Goal: Task Accomplishment & Management: Use online tool/utility

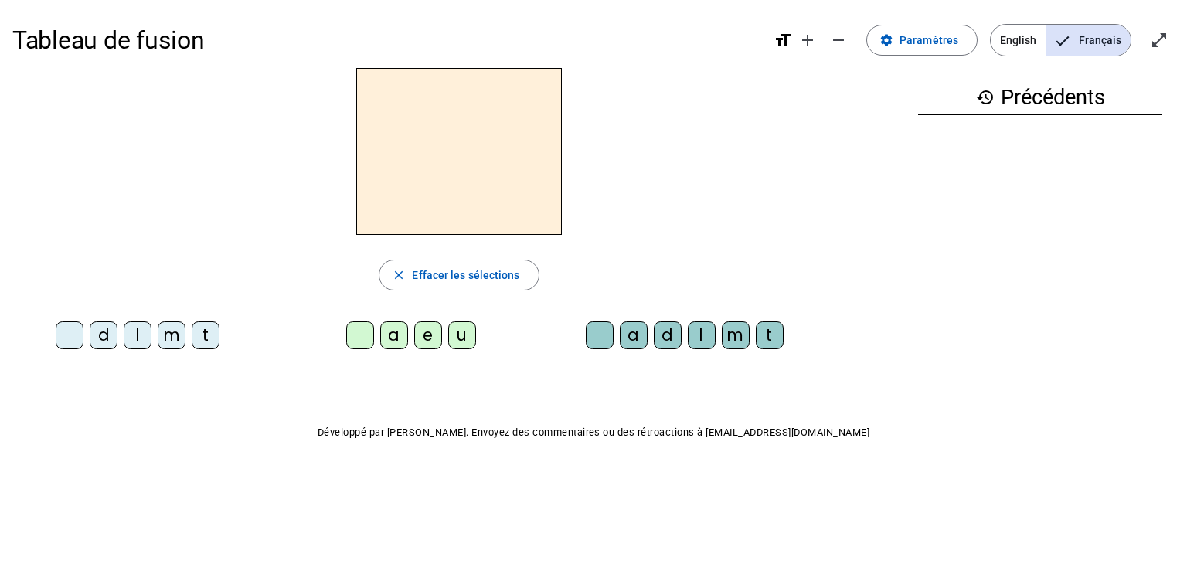
click at [925, 34] on span "Paramètres" at bounding box center [929, 40] width 59 height 19
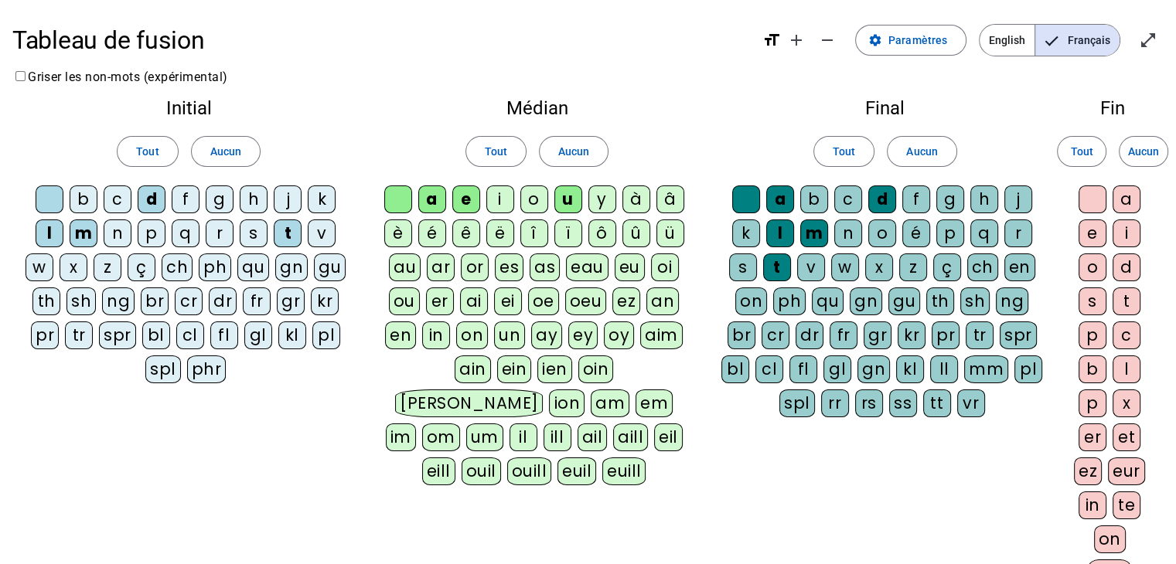
click at [499, 198] on div "i" at bounding box center [500, 200] width 28 height 28
click at [1124, 230] on div "i" at bounding box center [1126, 234] width 28 height 28
click at [1124, 202] on div "a" at bounding box center [1126, 200] width 28 height 28
click at [1093, 237] on div "e" at bounding box center [1092, 234] width 28 height 28
click at [1127, 368] on div "l" at bounding box center [1126, 370] width 28 height 28
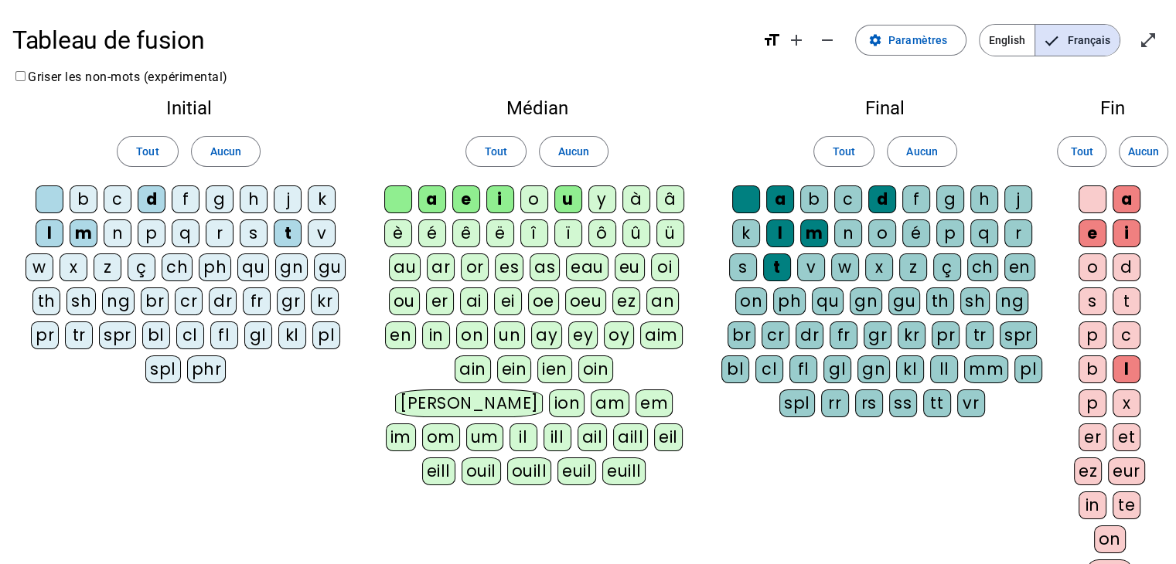
click at [1123, 261] on div "d" at bounding box center [1126, 268] width 28 height 28
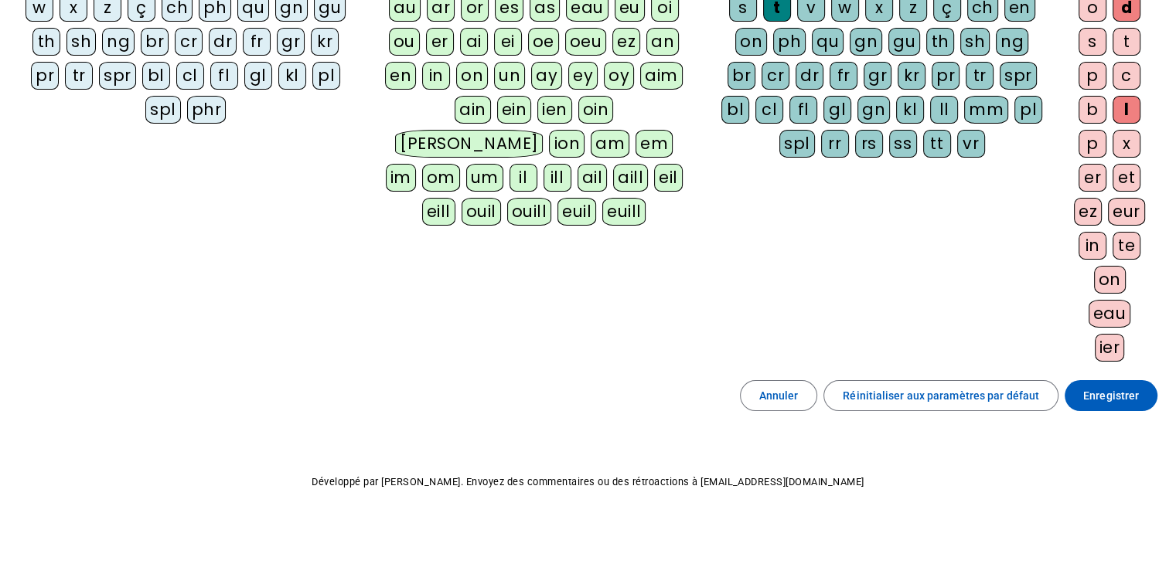
click at [1115, 387] on span "Enregistrer" at bounding box center [1111, 396] width 56 height 19
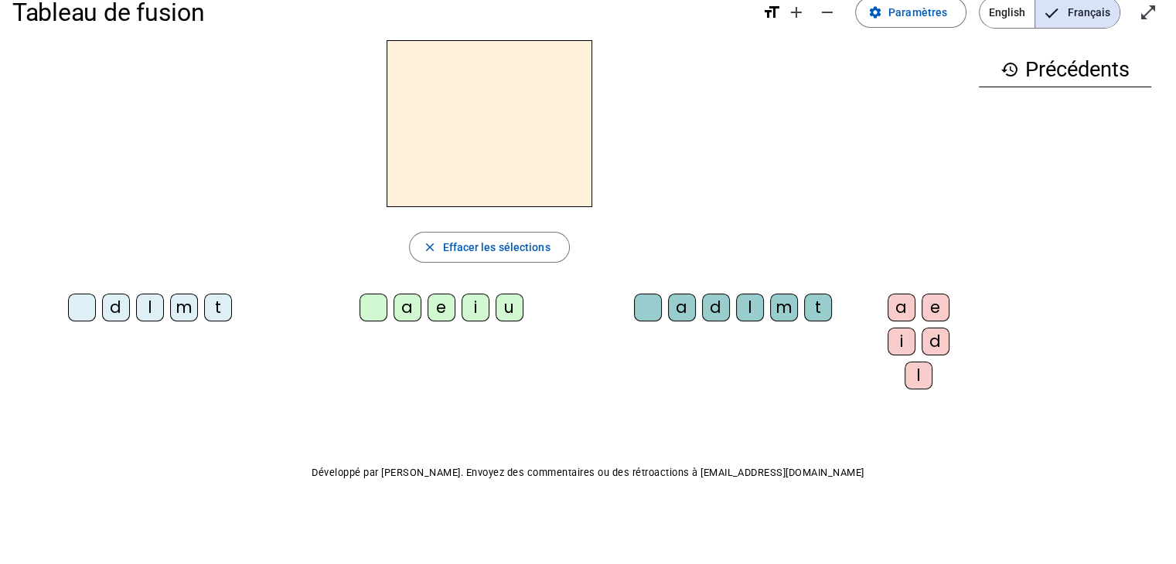
scroll to position [21, 0]
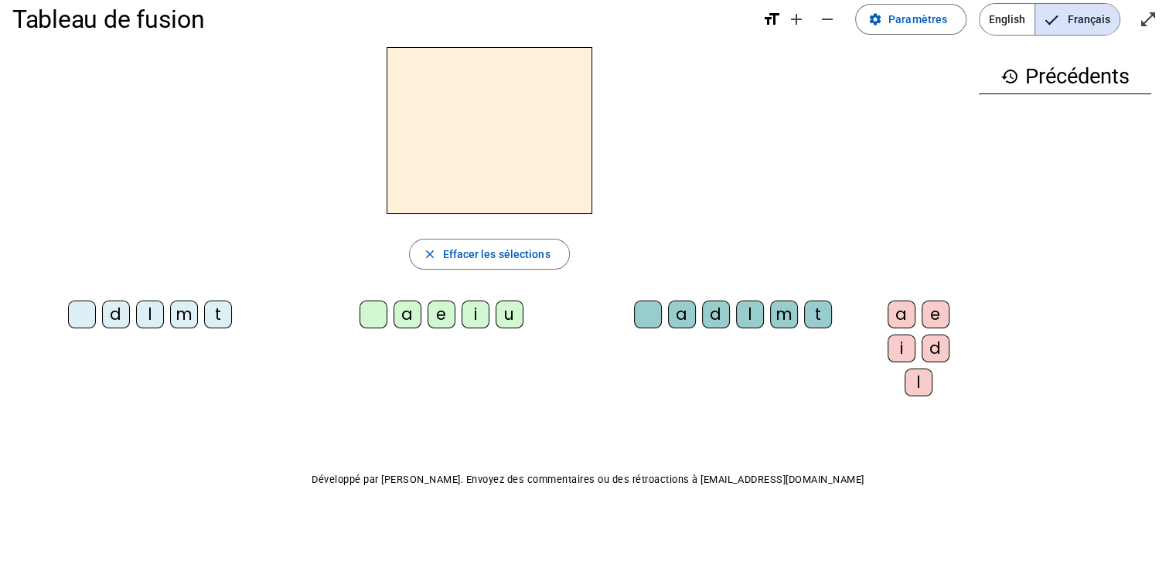
click at [393, 312] on div "a" at bounding box center [407, 315] width 28 height 28
click at [770, 309] on div "m" at bounding box center [784, 315] width 28 height 28
click at [887, 346] on div "i" at bounding box center [901, 349] width 28 height 28
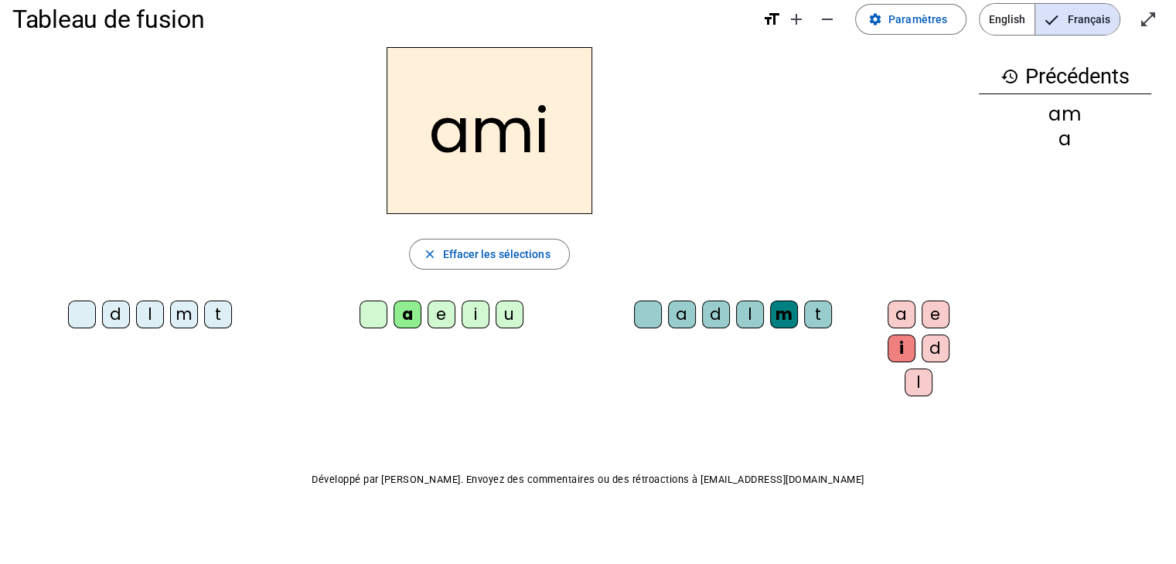
click at [530, 258] on span "Effacer les sélections" at bounding box center [495, 254] width 107 height 19
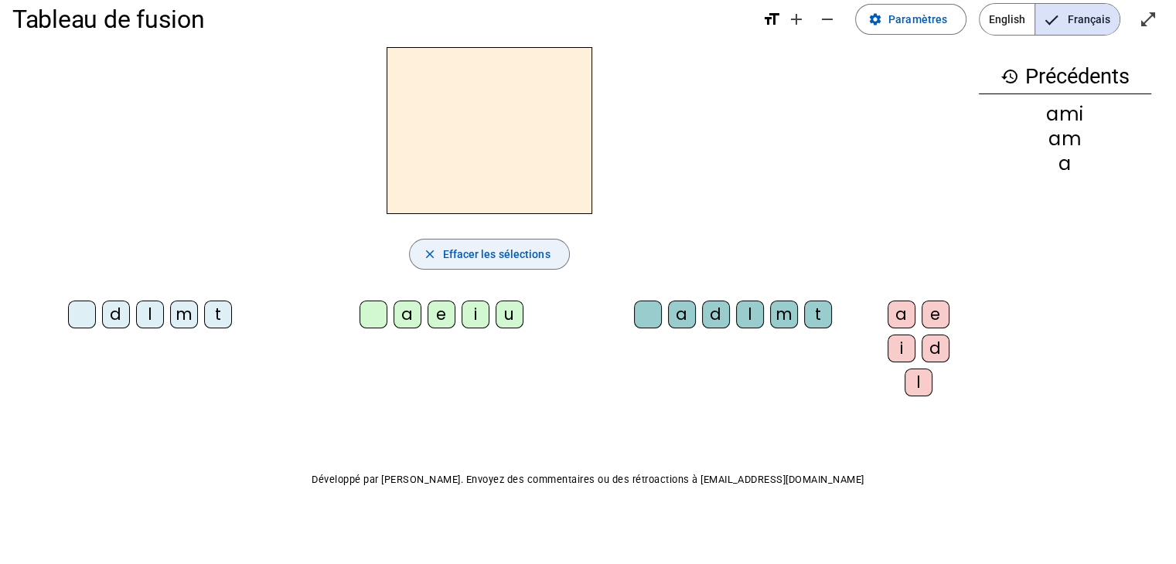
click at [179, 315] on div "m" at bounding box center [184, 315] width 28 height 28
click at [393, 312] on div "a" at bounding box center [407, 315] width 28 height 28
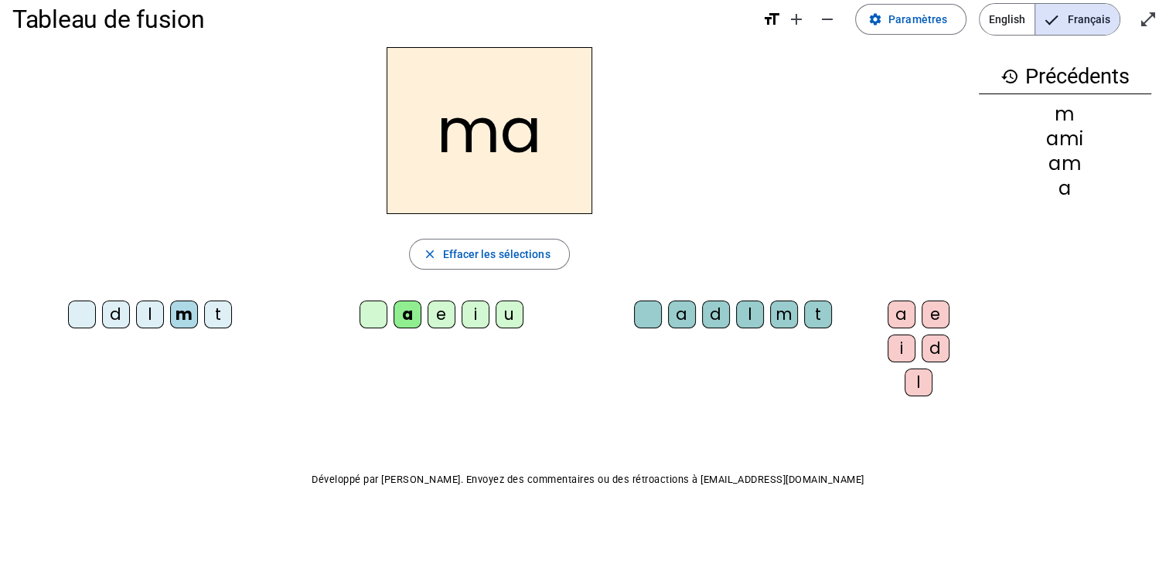
click at [736, 313] on div "l" at bounding box center [750, 315] width 28 height 28
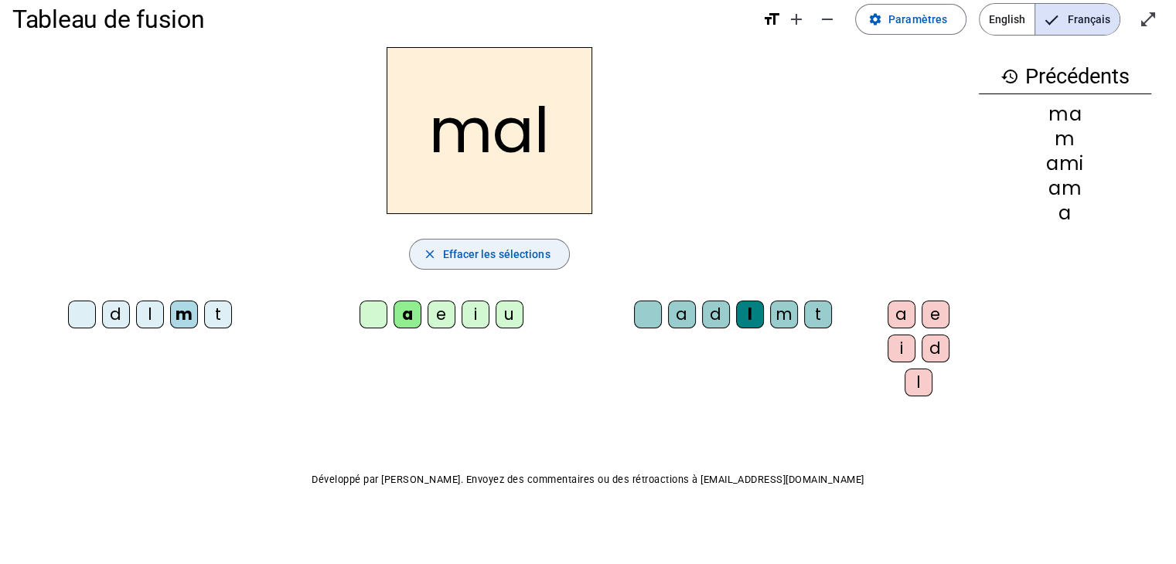
click at [522, 257] on span "Effacer les sélections" at bounding box center [495, 254] width 107 height 19
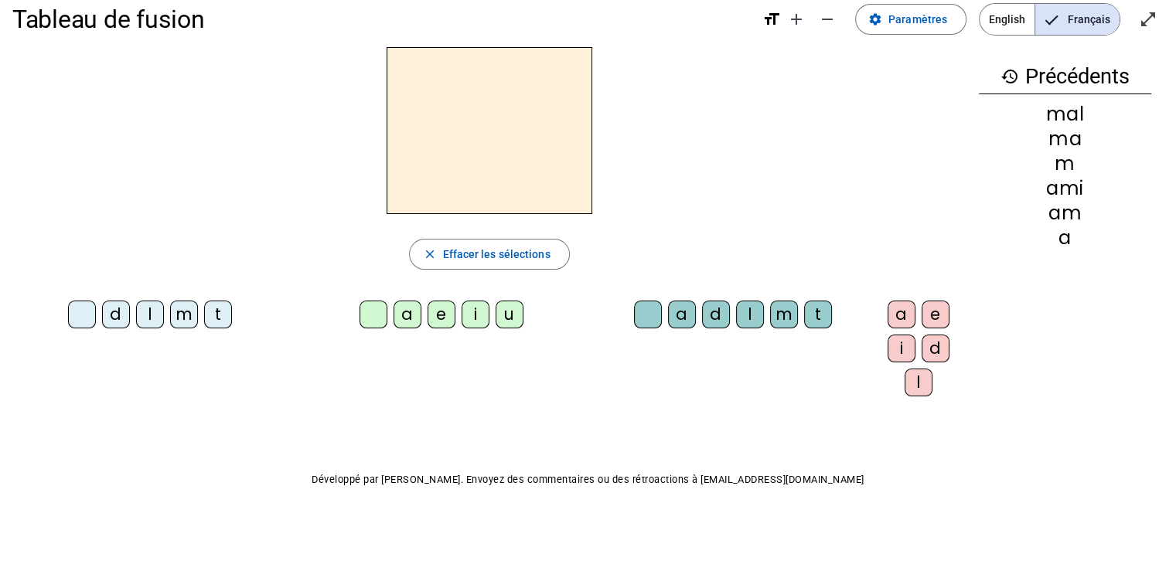
click at [142, 317] on div "l" at bounding box center [150, 315] width 28 height 28
click at [393, 312] on div "a" at bounding box center [407, 315] width 28 height 28
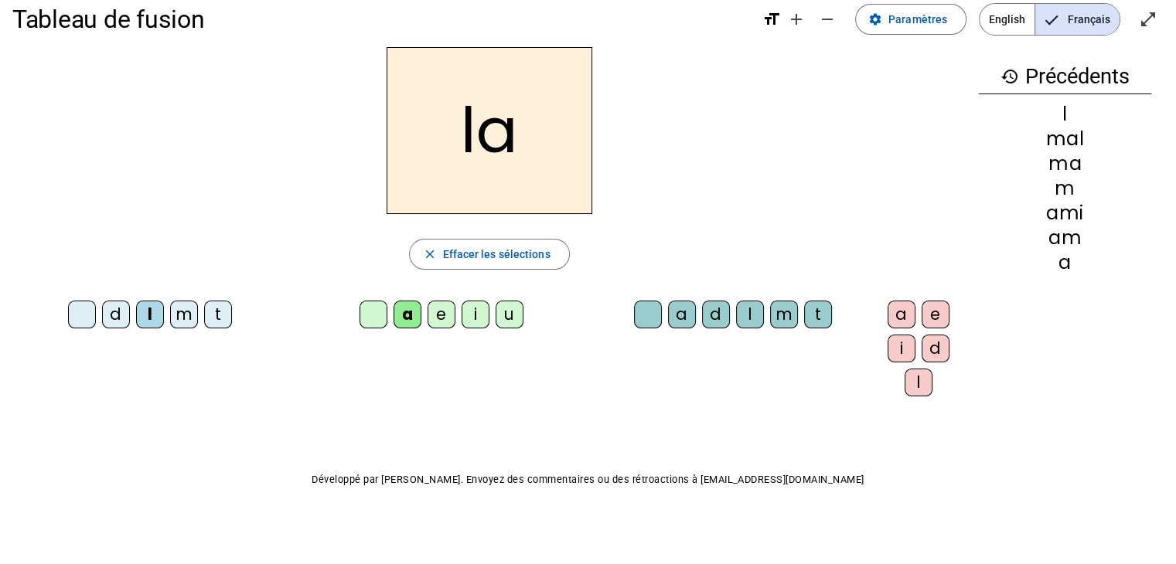
click at [428, 317] on div "e" at bounding box center [442, 315] width 28 height 28
click at [462, 310] on div "i" at bounding box center [476, 315] width 28 height 28
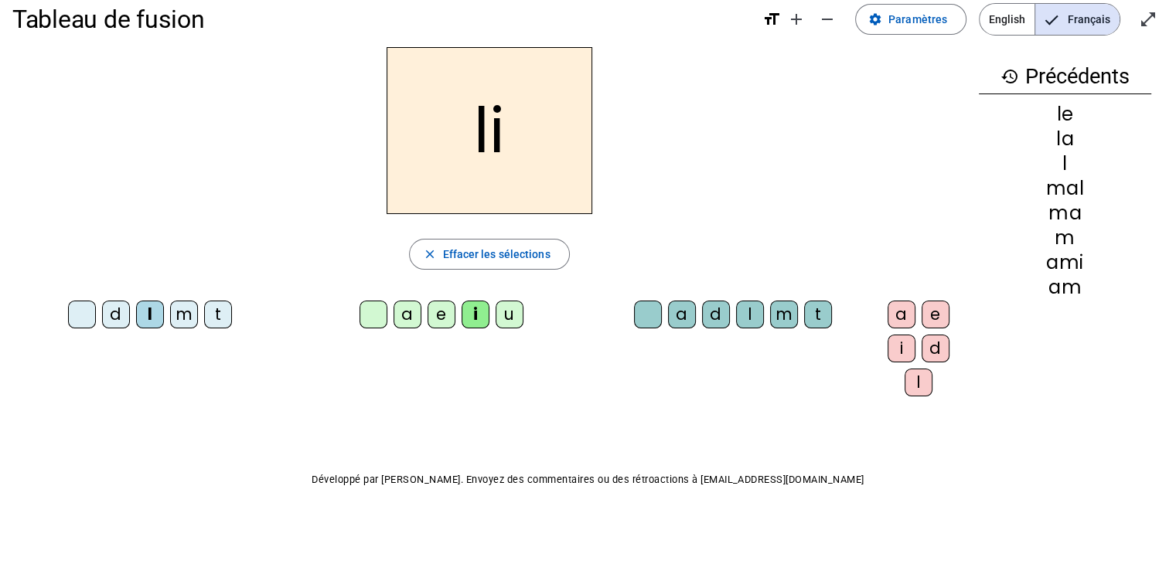
click at [496, 310] on div "u" at bounding box center [510, 315] width 28 height 28
click at [210, 322] on div "t" at bounding box center [218, 315] width 28 height 28
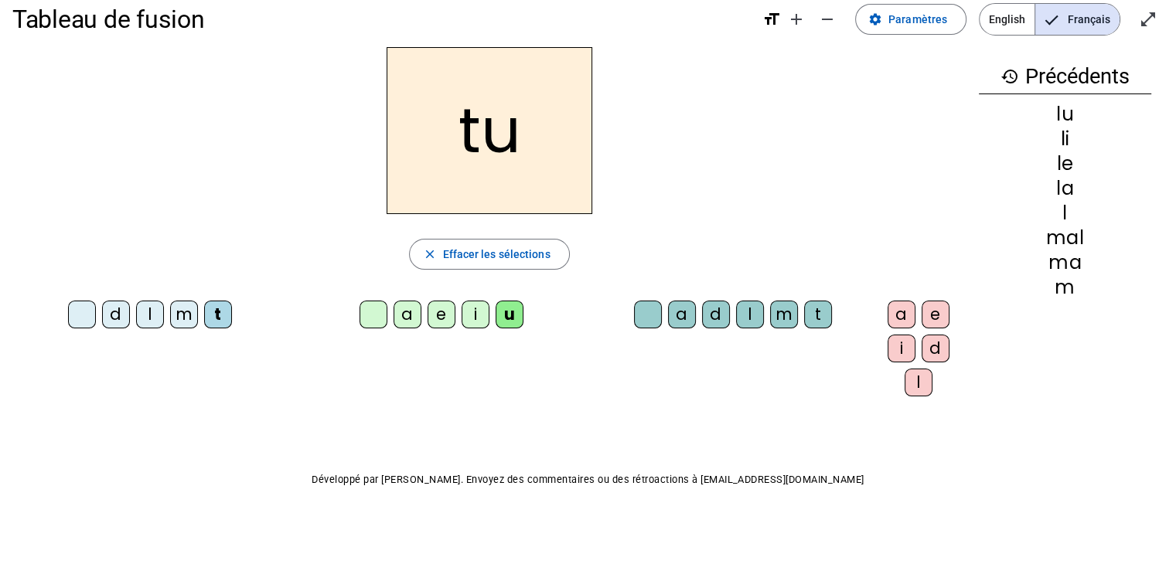
click at [462, 312] on div "i" at bounding box center [476, 315] width 28 height 28
click at [428, 317] on div "e" at bounding box center [442, 315] width 28 height 28
click at [395, 318] on div "a" at bounding box center [407, 315] width 28 height 28
click at [105, 324] on div "d" at bounding box center [116, 315] width 28 height 28
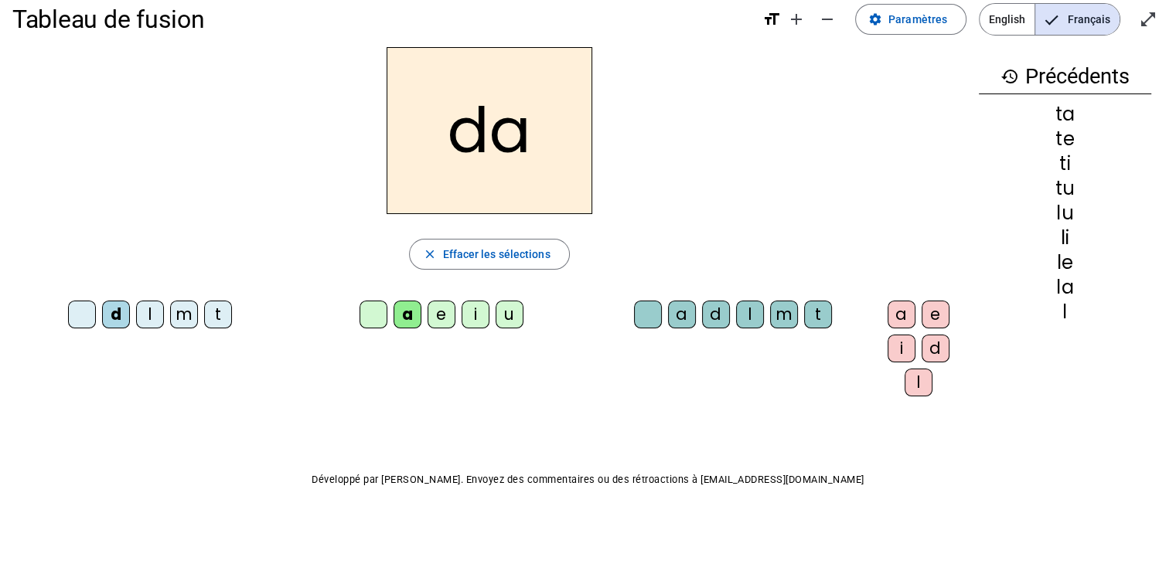
click at [428, 316] on div "e" at bounding box center [442, 315] width 28 height 28
click at [462, 319] on div "i" at bounding box center [476, 315] width 28 height 28
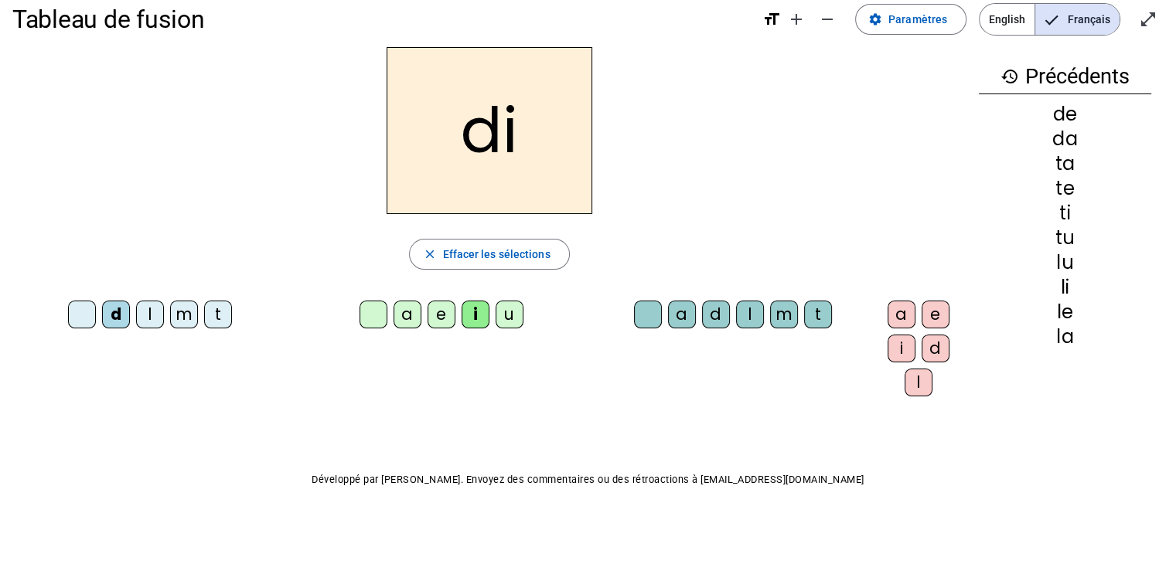
click at [496, 315] on div "u" at bounding box center [510, 315] width 28 height 28
click at [179, 327] on div "m" at bounding box center [184, 315] width 28 height 28
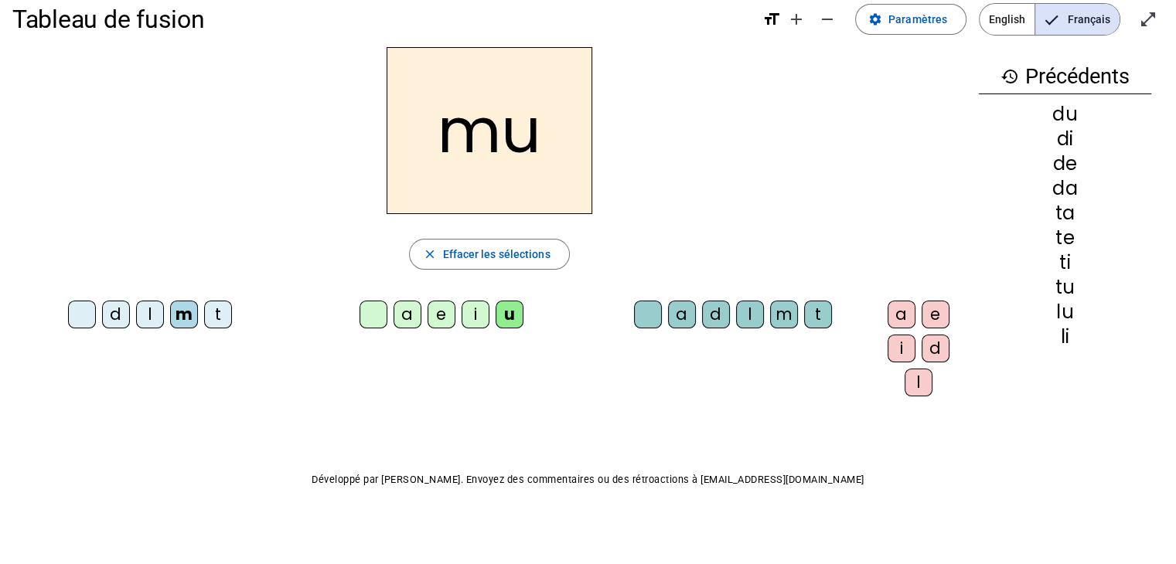
click at [462, 319] on div "i" at bounding box center [476, 315] width 28 height 28
click at [429, 312] on div "e" at bounding box center [442, 315] width 28 height 28
click at [393, 315] on div "a" at bounding box center [407, 315] width 28 height 28
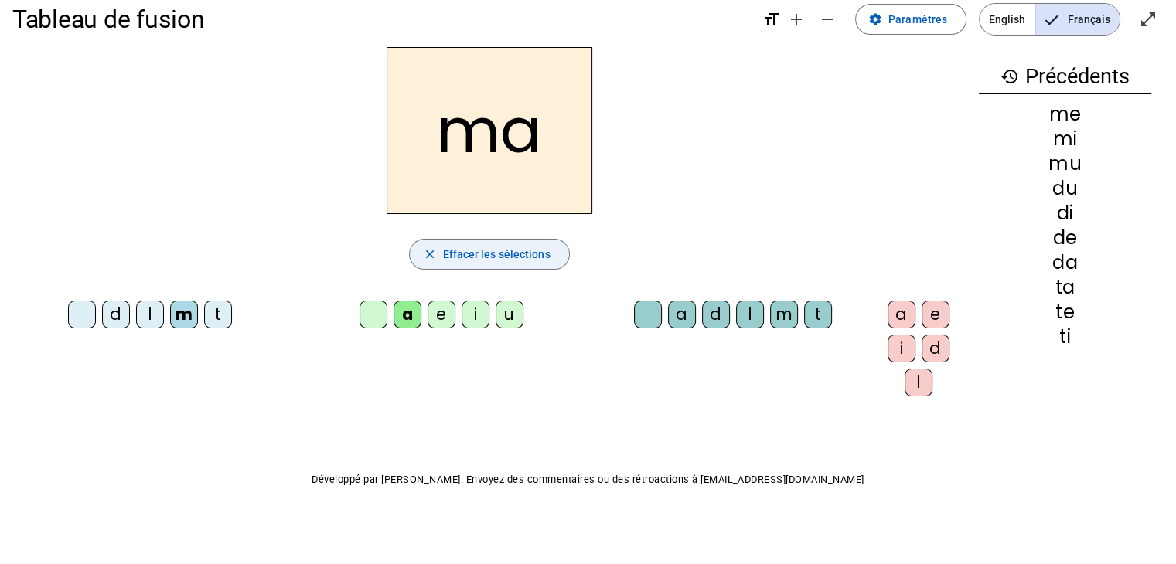
click at [507, 257] on span "Effacer les sélections" at bounding box center [495, 254] width 107 height 19
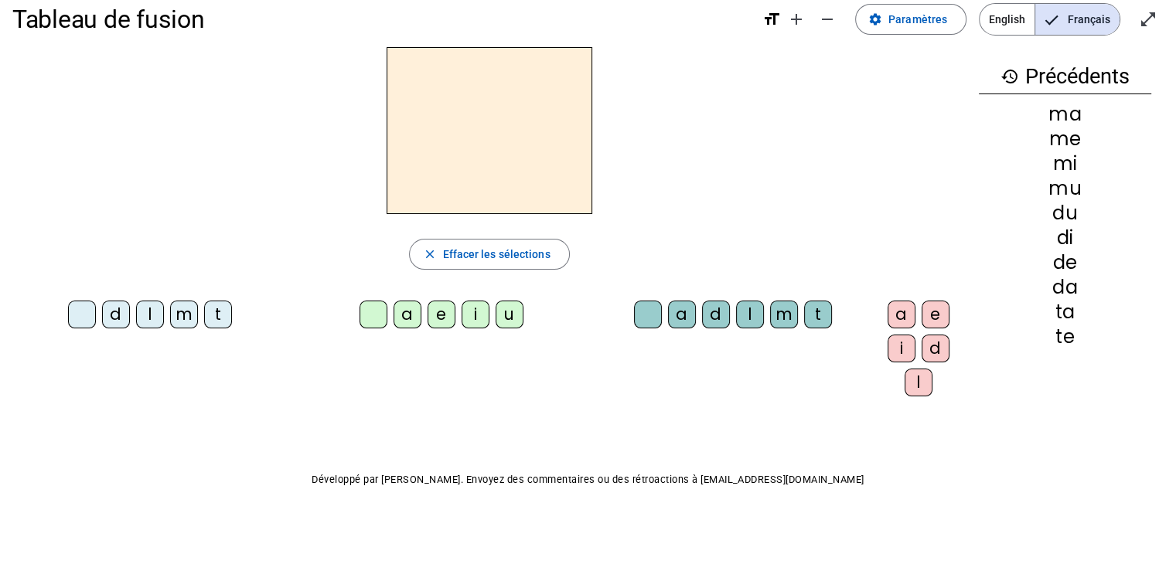
click at [393, 310] on div "a" at bounding box center [407, 315] width 28 height 28
click at [770, 313] on div "m" at bounding box center [784, 315] width 28 height 28
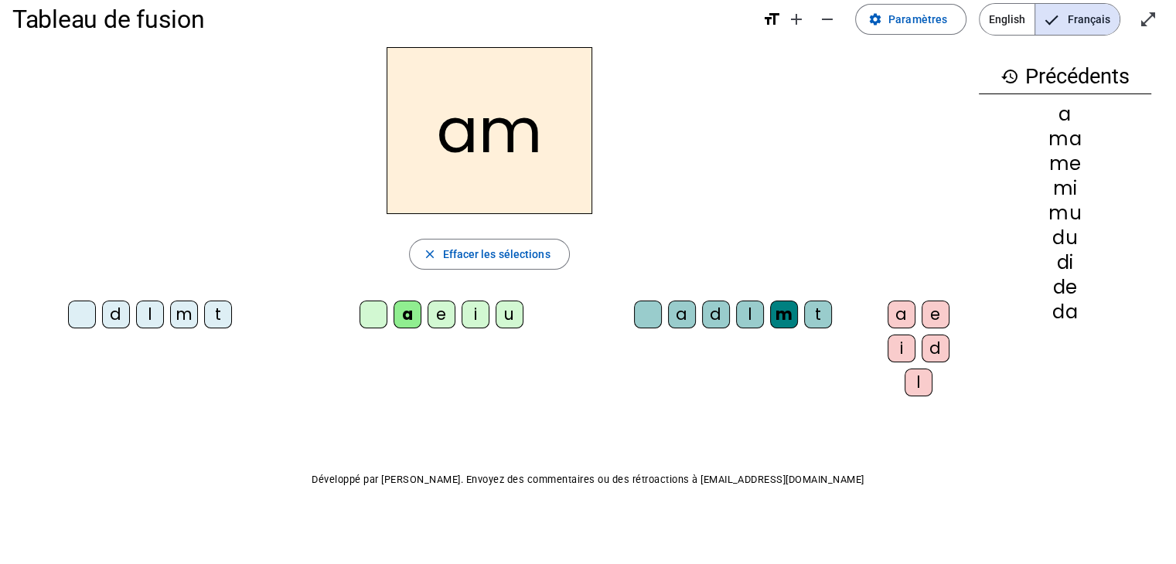
click at [887, 348] on div "i" at bounding box center [901, 349] width 28 height 28
click at [507, 255] on span "Effacer les sélections" at bounding box center [495, 254] width 107 height 19
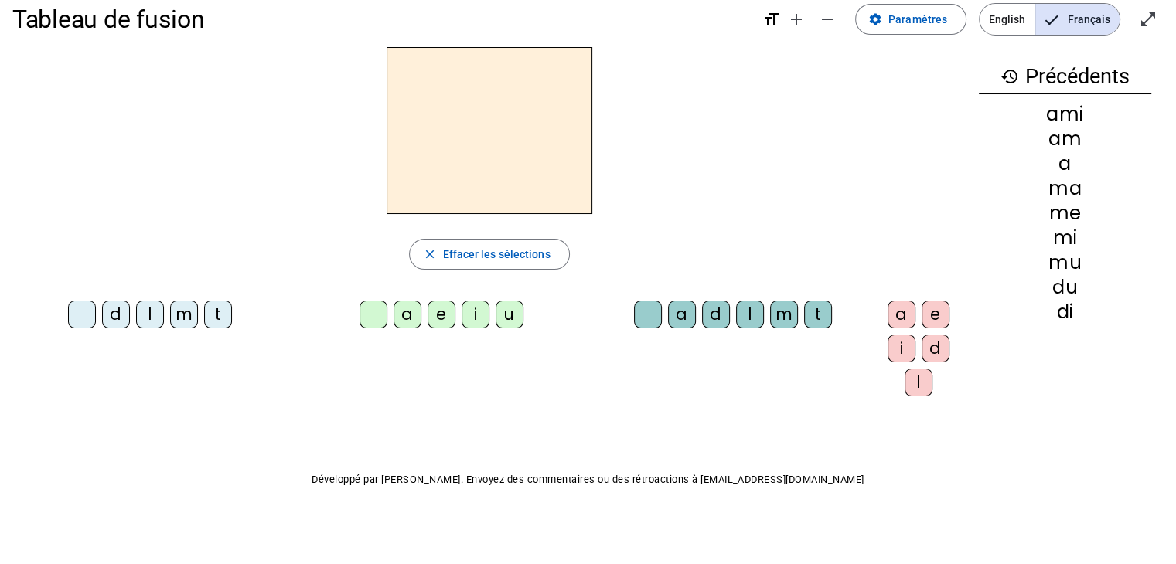
click at [176, 319] on div "m" at bounding box center [184, 315] width 28 height 28
click at [393, 317] on div "a" at bounding box center [407, 315] width 28 height 28
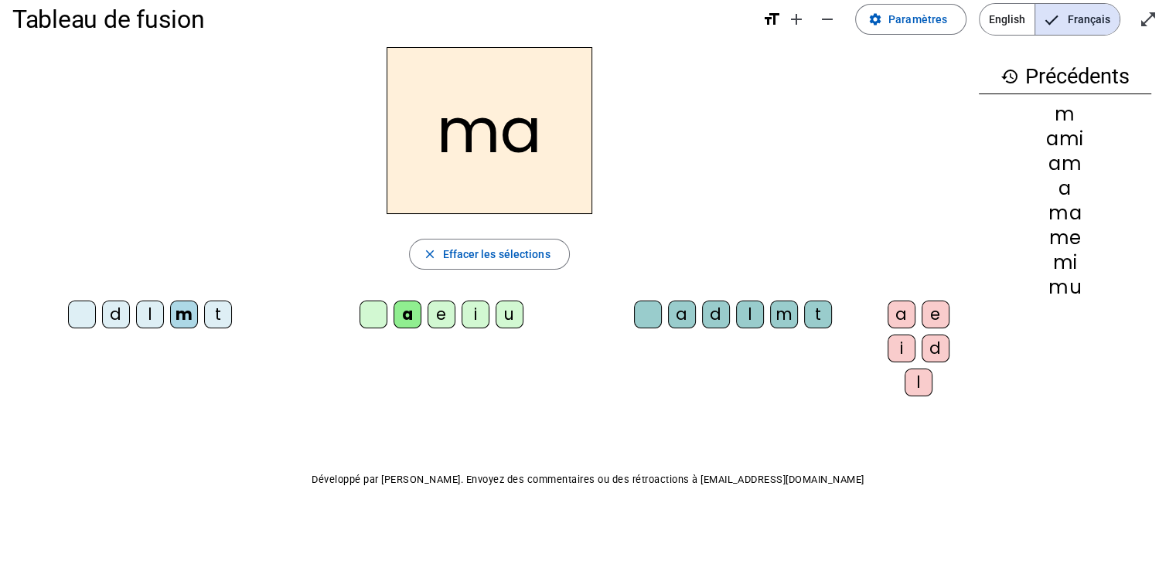
click at [736, 315] on div "l" at bounding box center [750, 315] width 28 height 28
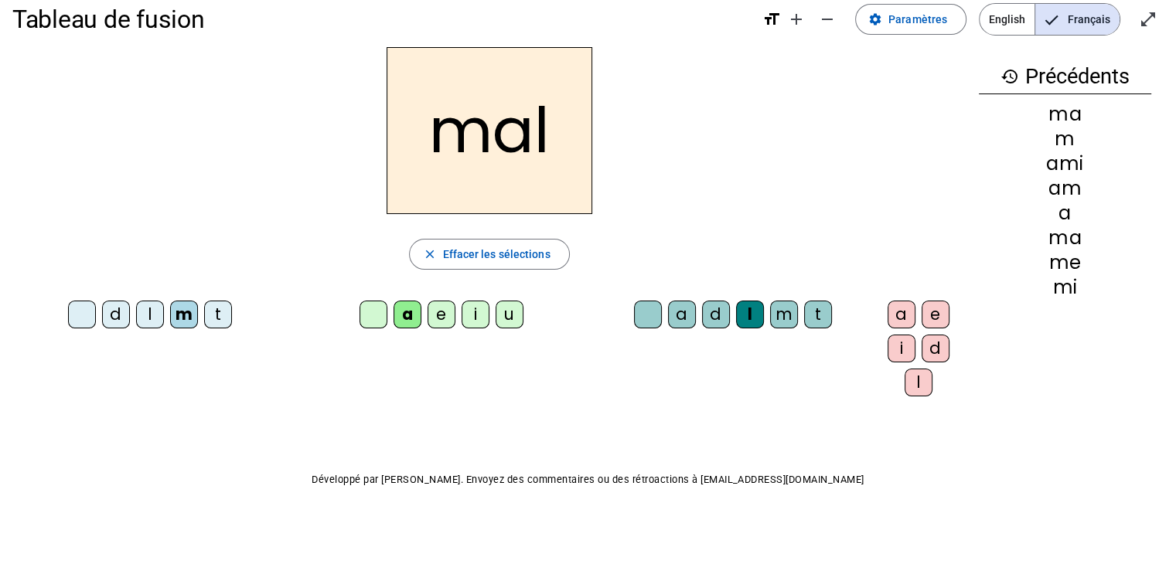
click at [513, 259] on span "Effacer les sélections" at bounding box center [495, 254] width 107 height 19
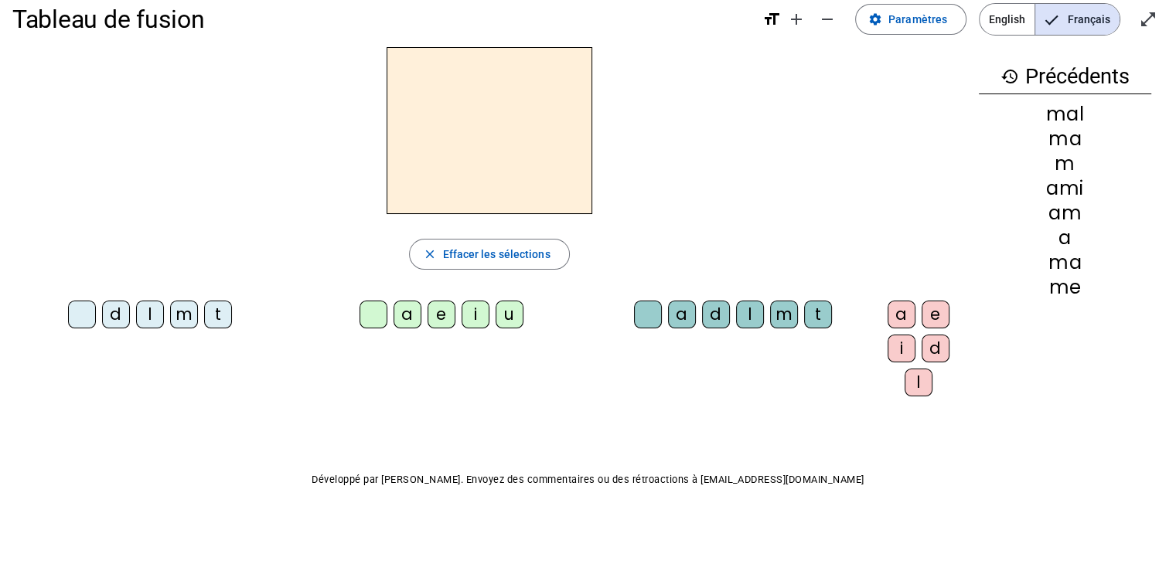
click at [176, 322] on div "m" at bounding box center [184, 315] width 28 height 28
click at [462, 308] on div "i" at bounding box center [476, 315] width 28 height 28
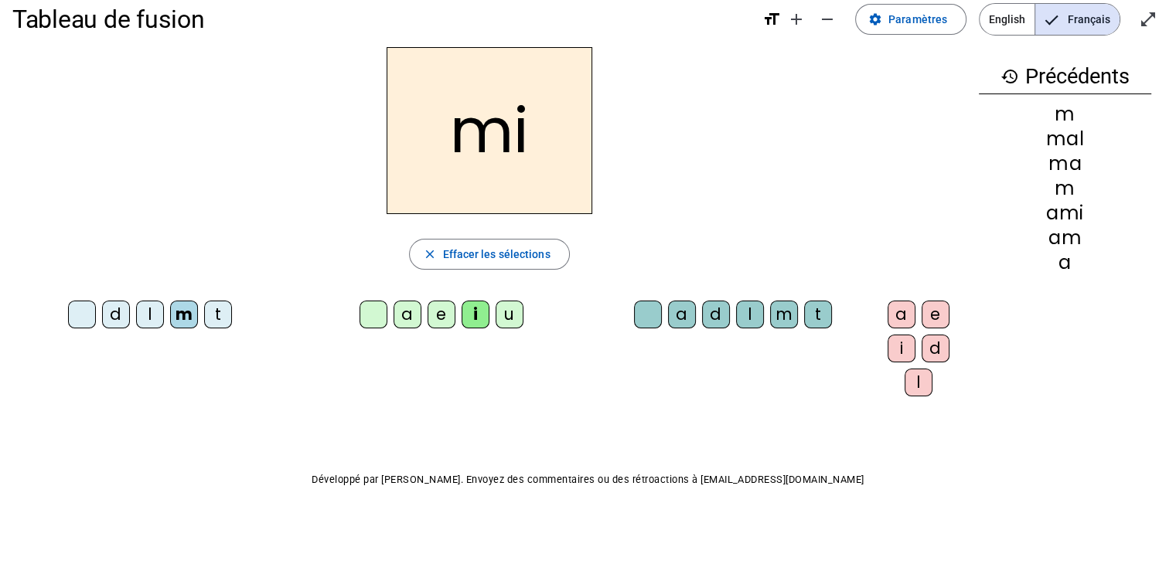
click at [738, 349] on div "d l m t a e i u a d l m t a e i d l" at bounding box center [489, 352] width 954 height 114
click at [736, 308] on div "l" at bounding box center [750, 315] width 28 height 28
